Goal: Task Accomplishment & Management: Manage account settings

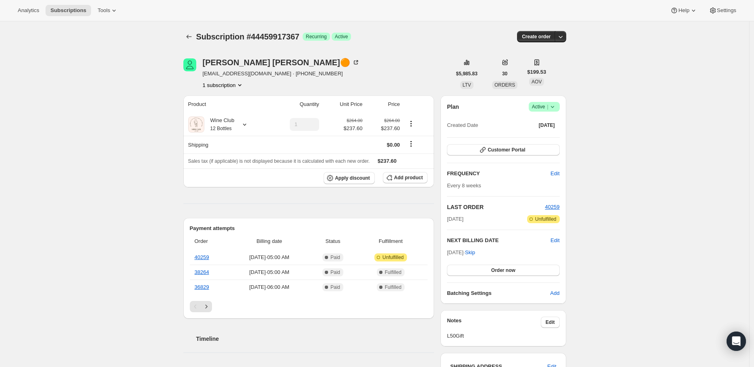
scroll to position [45, 0]
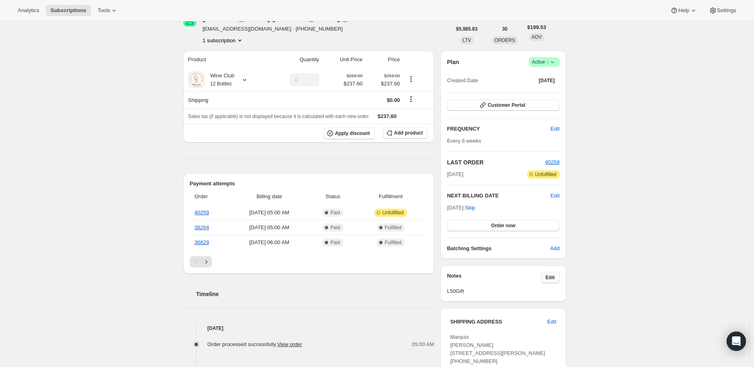
click at [554, 280] on span "Edit" at bounding box center [549, 277] width 9 height 6
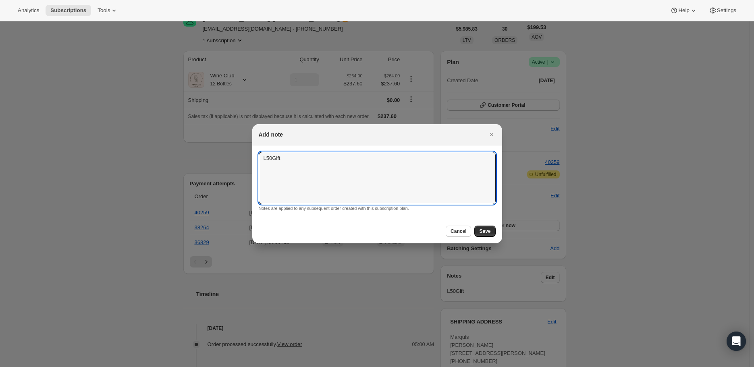
drag, startPoint x: 281, startPoint y: 156, endPoint x: 248, endPoint y: 156, distance: 33.0
click at [488, 231] on span "Save" at bounding box center [484, 231] width 11 height 6
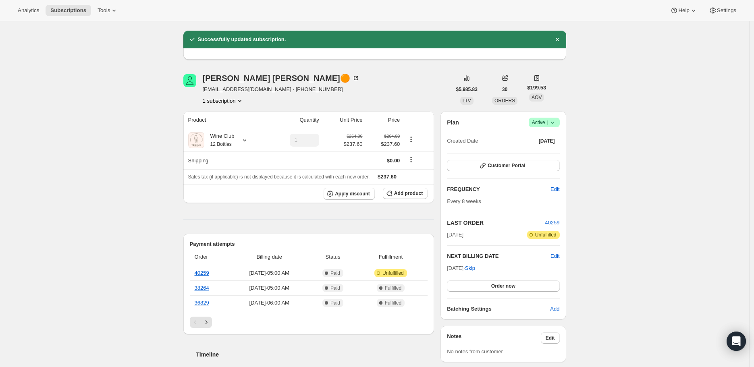
scroll to position [45, 0]
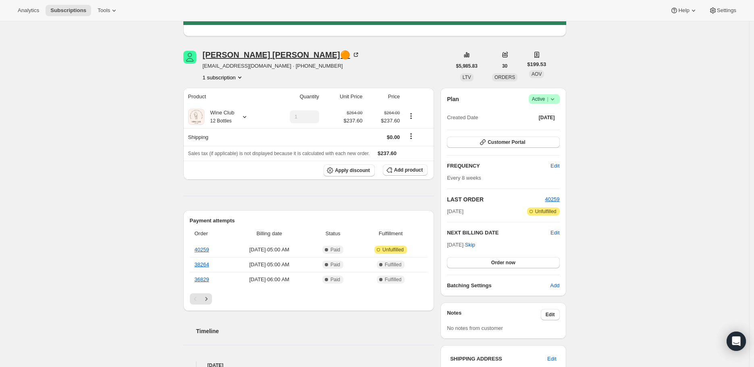
click at [352, 52] on icon at bounding box center [356, 55] width 8 height 8
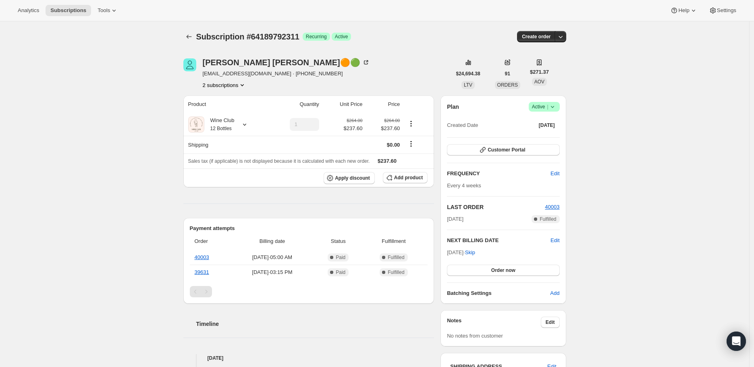
click at [243, 85] on icon "Product actions" at bounding box center [241, 85] width 3 height 2
click at [218, 114] on span "66089746487" at bounding box center [215, 114] width 32 height 6
